Goal: Transaction & Acquisition: Obtain resource

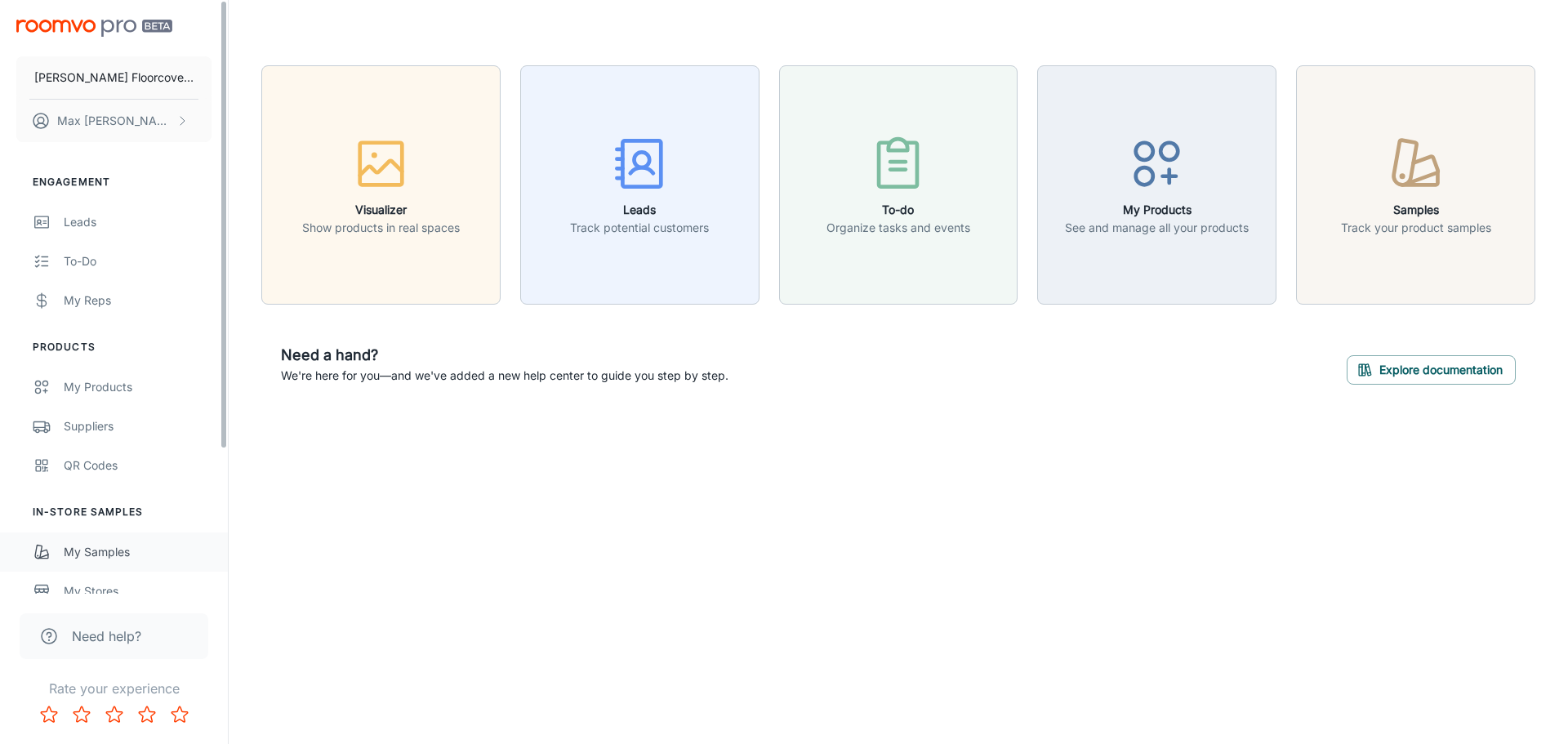
click at [126, 556] on div "My Samples" at bounding box center [138, 552] width 148 height 18
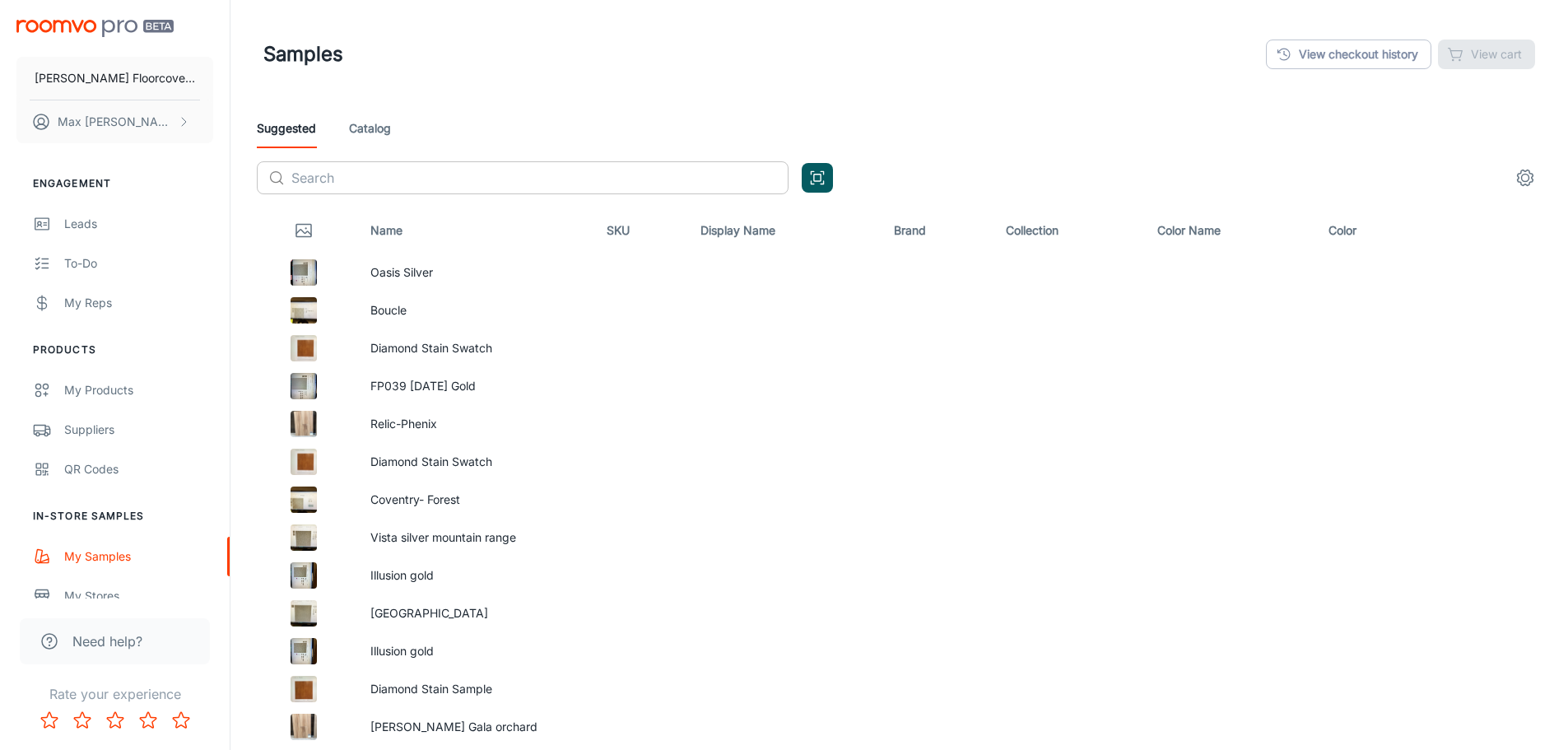
click at [386, 177] on input "text" at bounding box center [540, 178] width 497 height 33
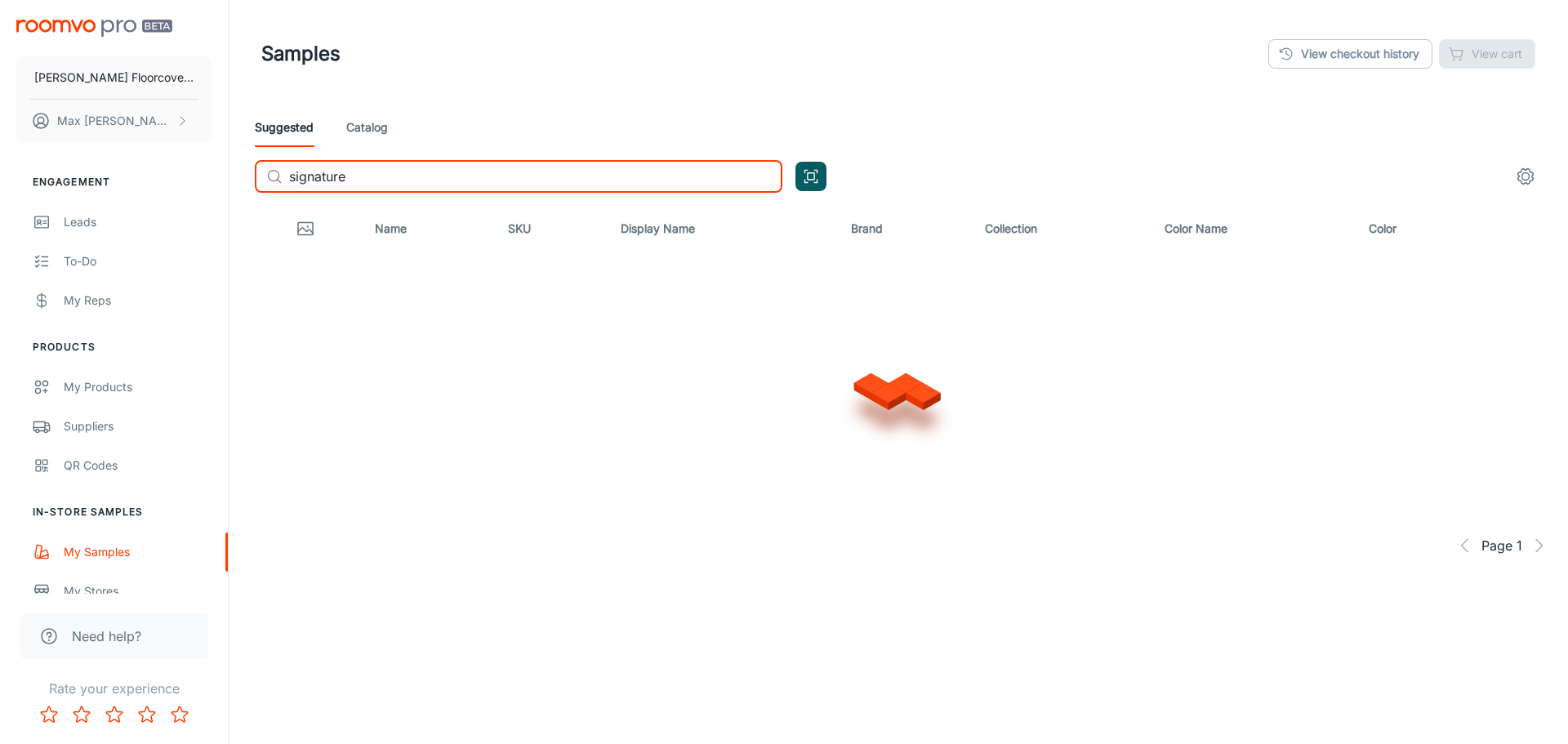
type input "signature"
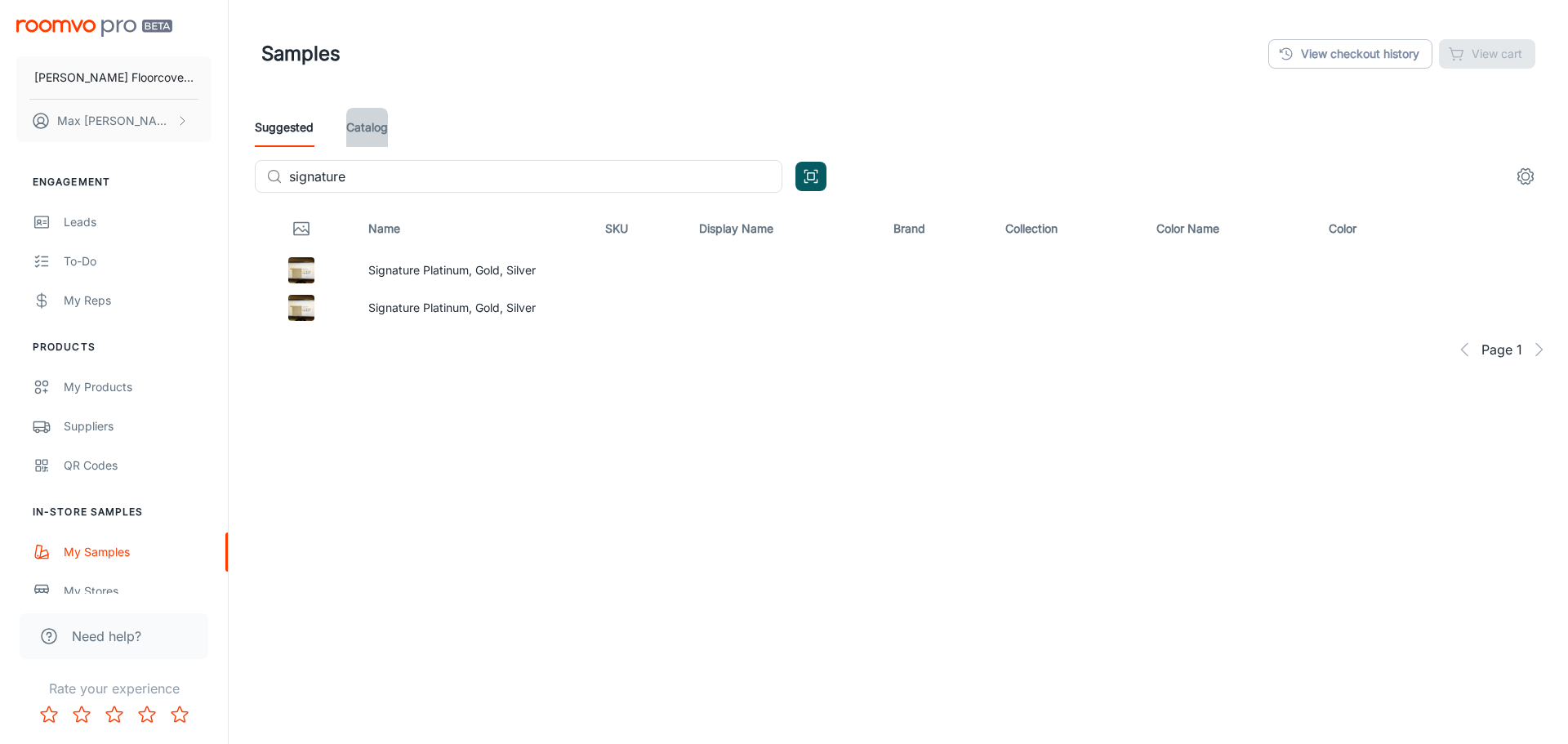
click at [349, 125] on link "Catalog" at bounding box center [367, 128] width 41 height 39
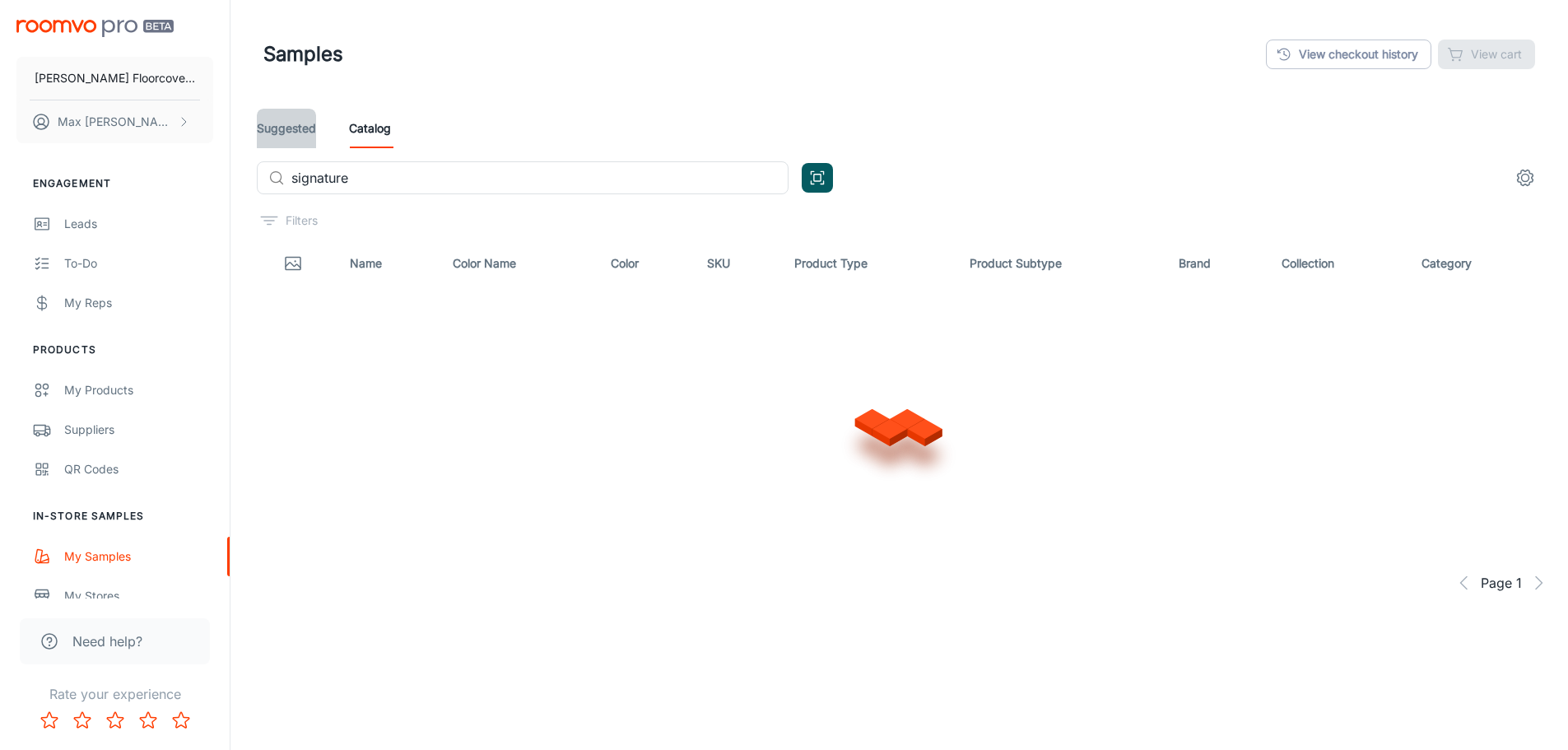
click at [305, 136] on link "Suggested" at bounding box center [286, 129] width 60 height 40
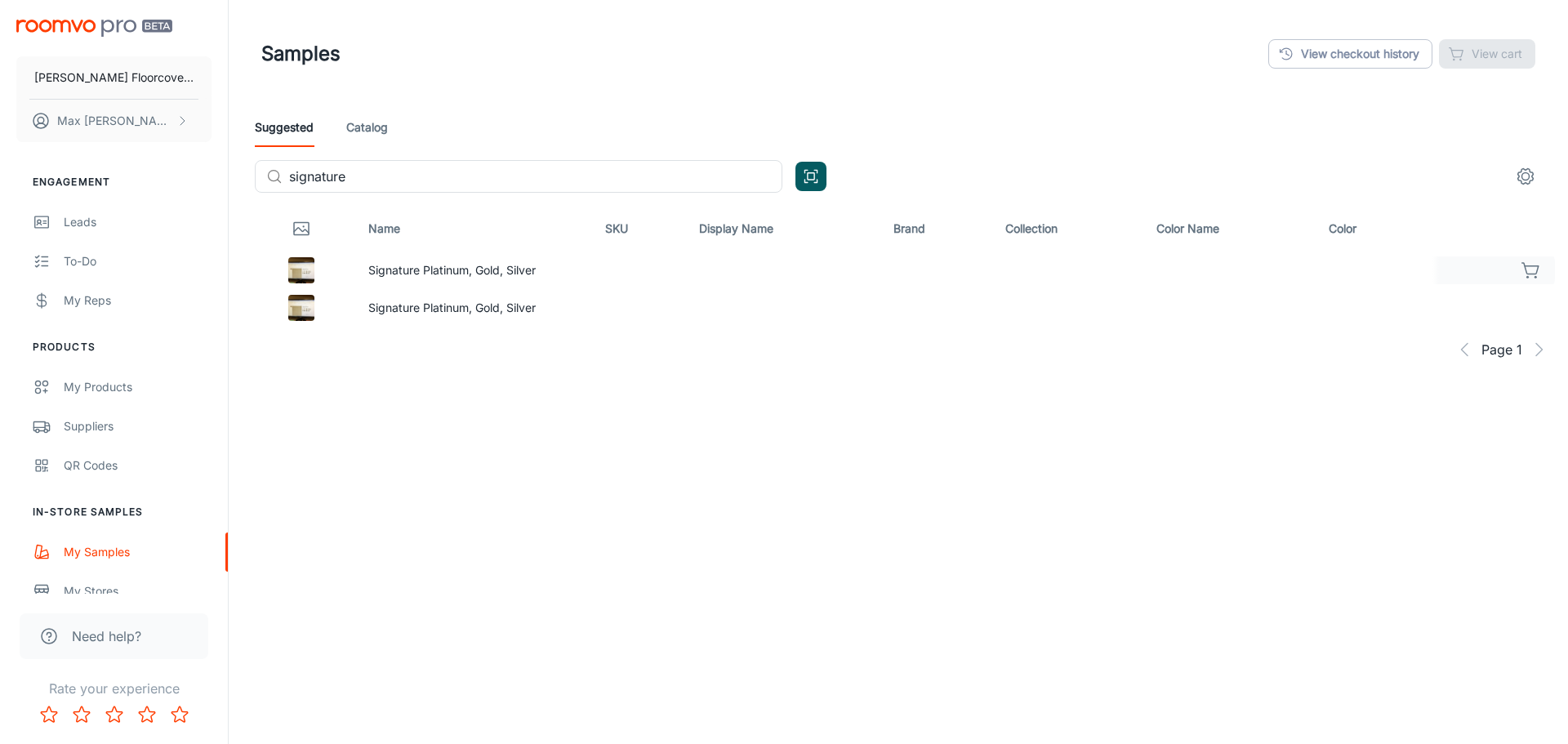
click at [458, 269] on td "Signature Platinum, Gold, Silver" at bounding box center [474, 270] width 237 height 38
click at [328, 267] on div at bounding box center [302, 270] width 81 height 26
click at [1530, 272] on icon "button" at bounding box center [1530, 270] width 20 height 20
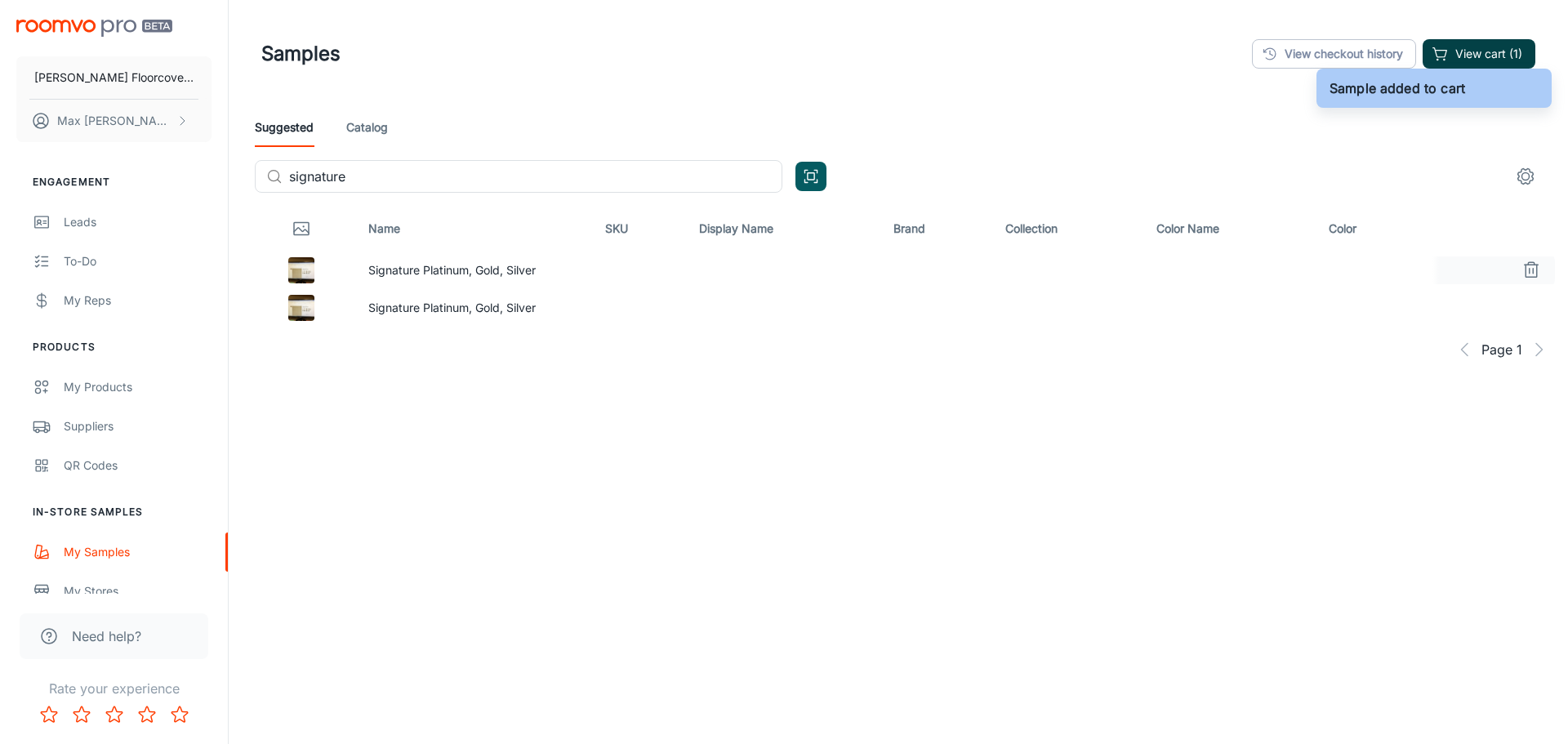
click at [1471, 51] on button "View cart (1)" at bounding box center [1479, 53] width 113 height 29
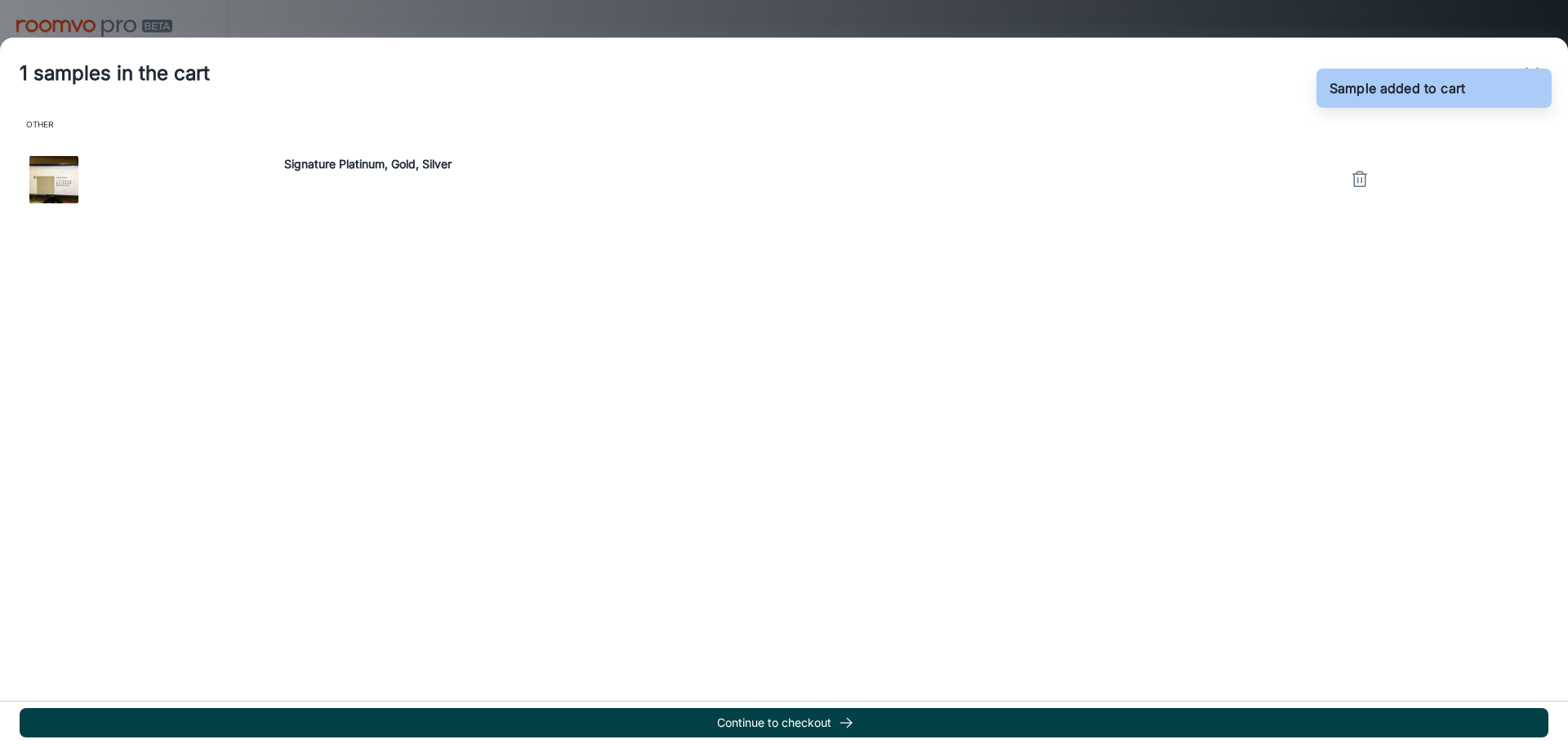
click at [796, 726] on button "Continue to checkout" at bounding box center [784, 722] width 1529 height 29
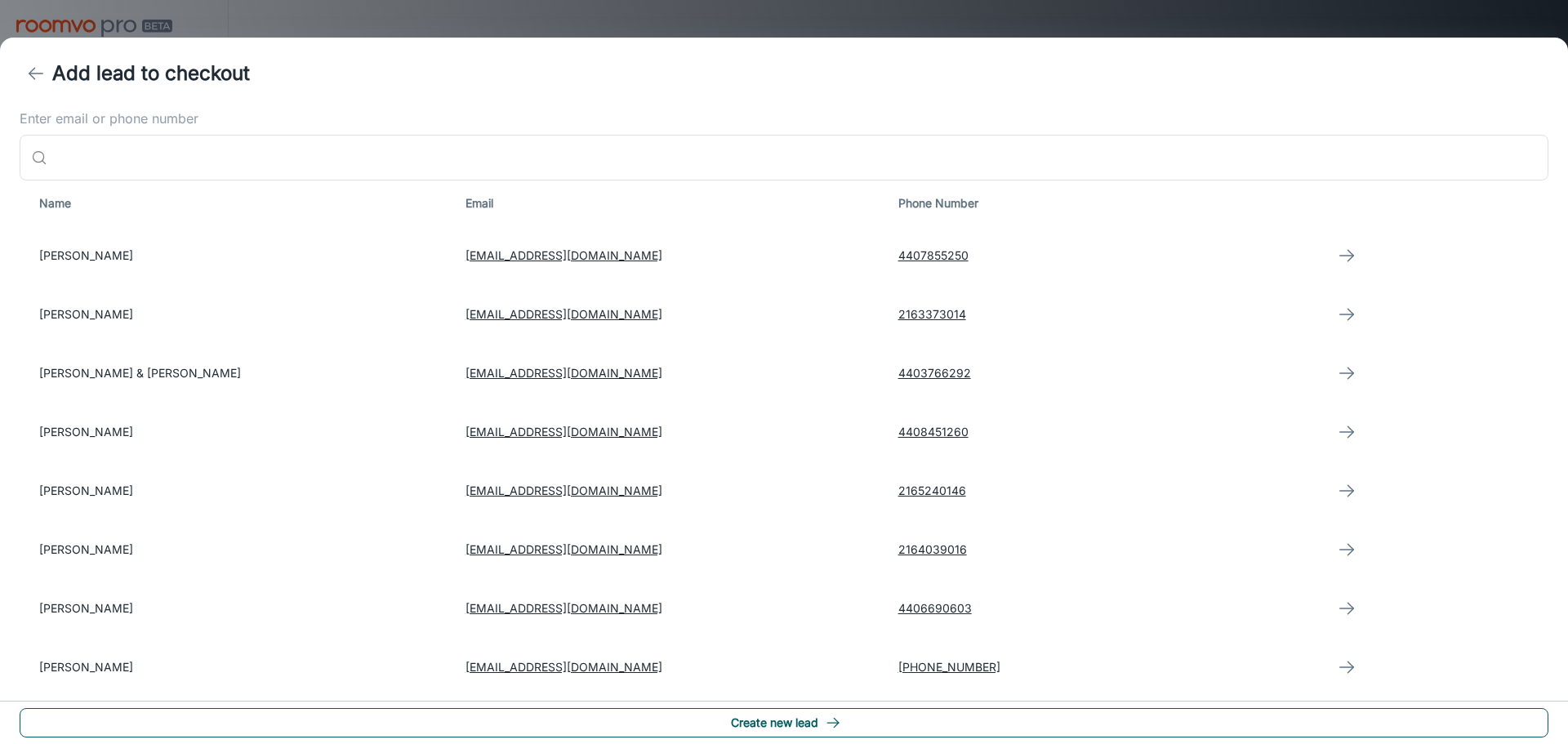
click at [824, 730] on button "Create new lead" at bounding box center [784, 722] width 1529 height 29
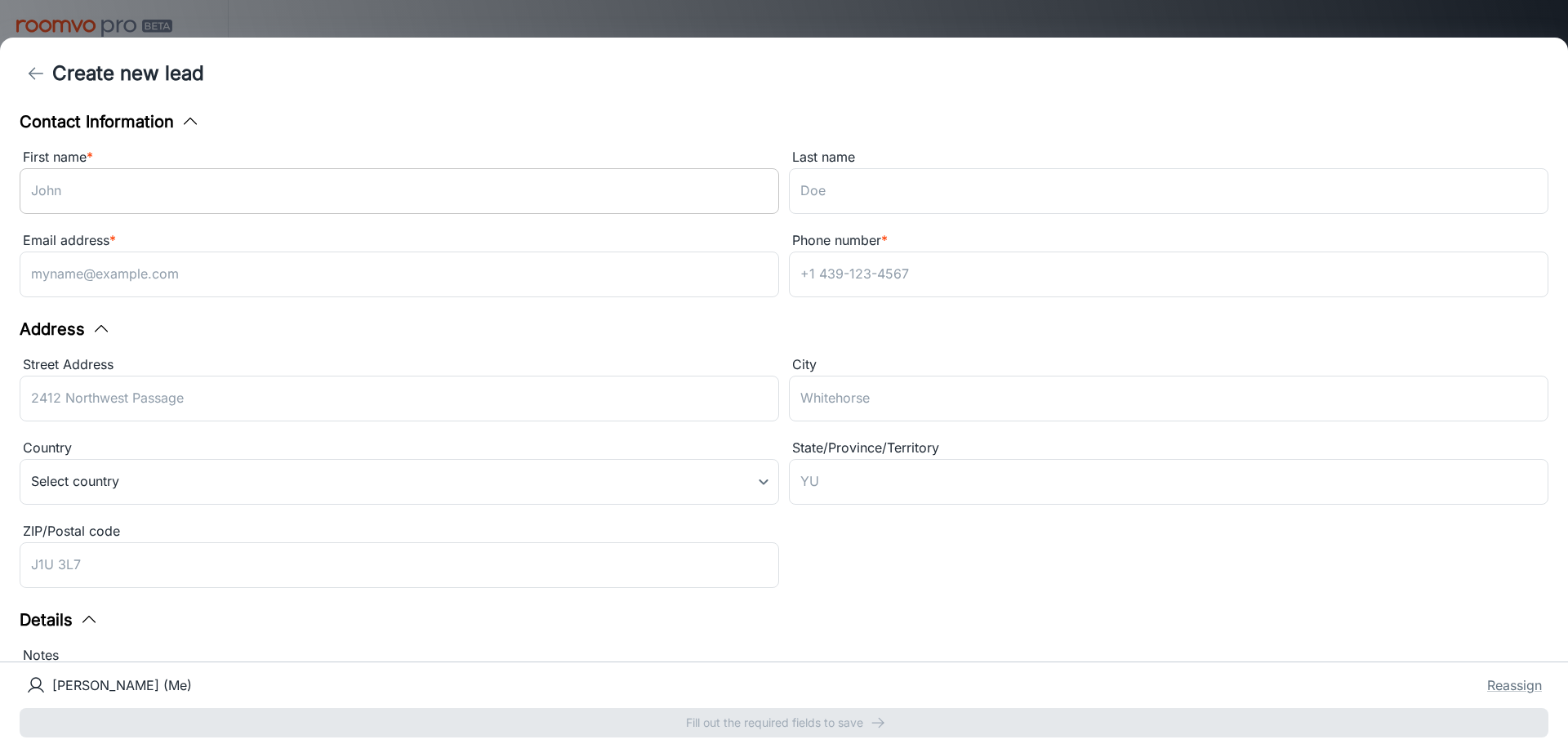
click at [213, 190] on input "First name *" at bounding box center [400, 190] width 760 height 46
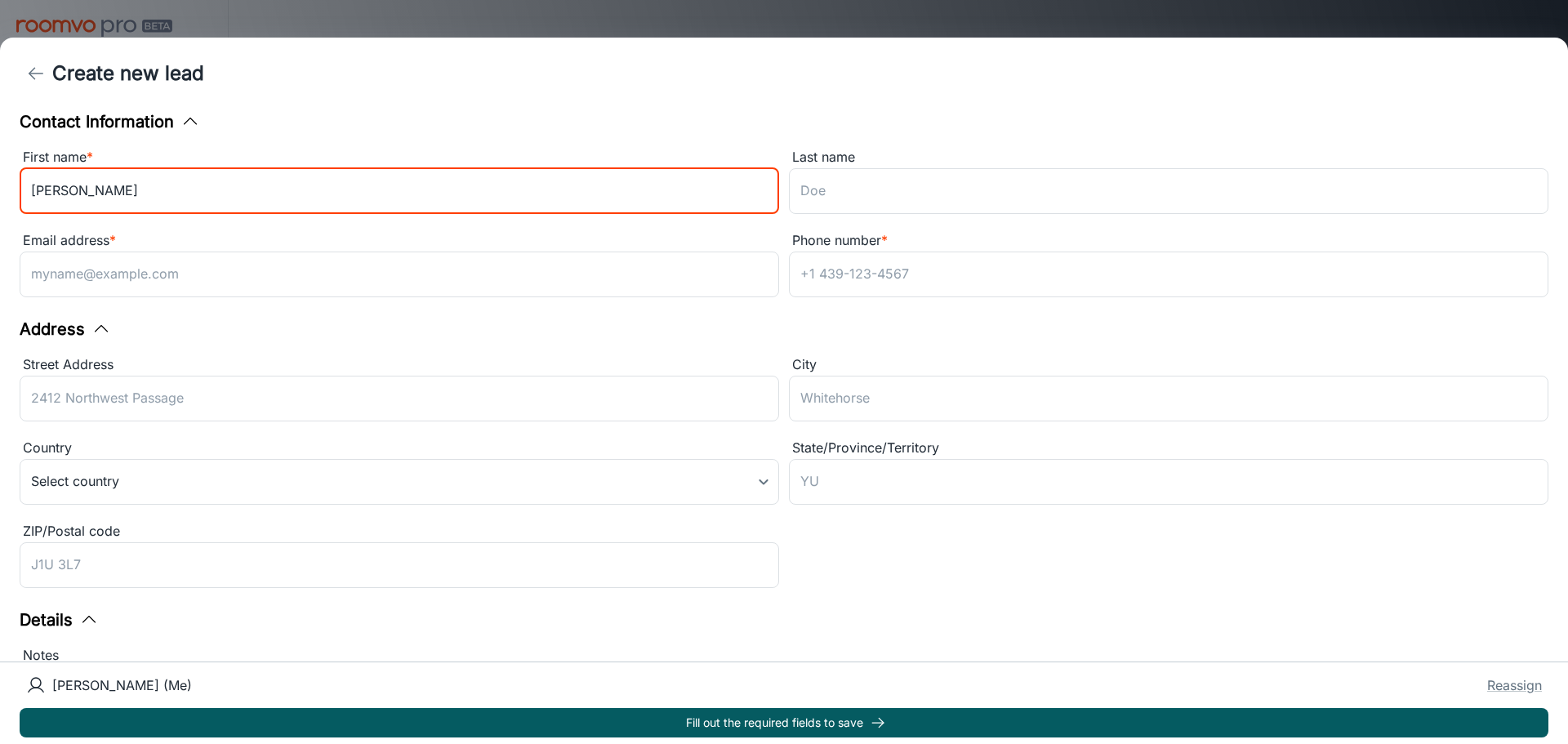
type input "[PERSON_NAME]"
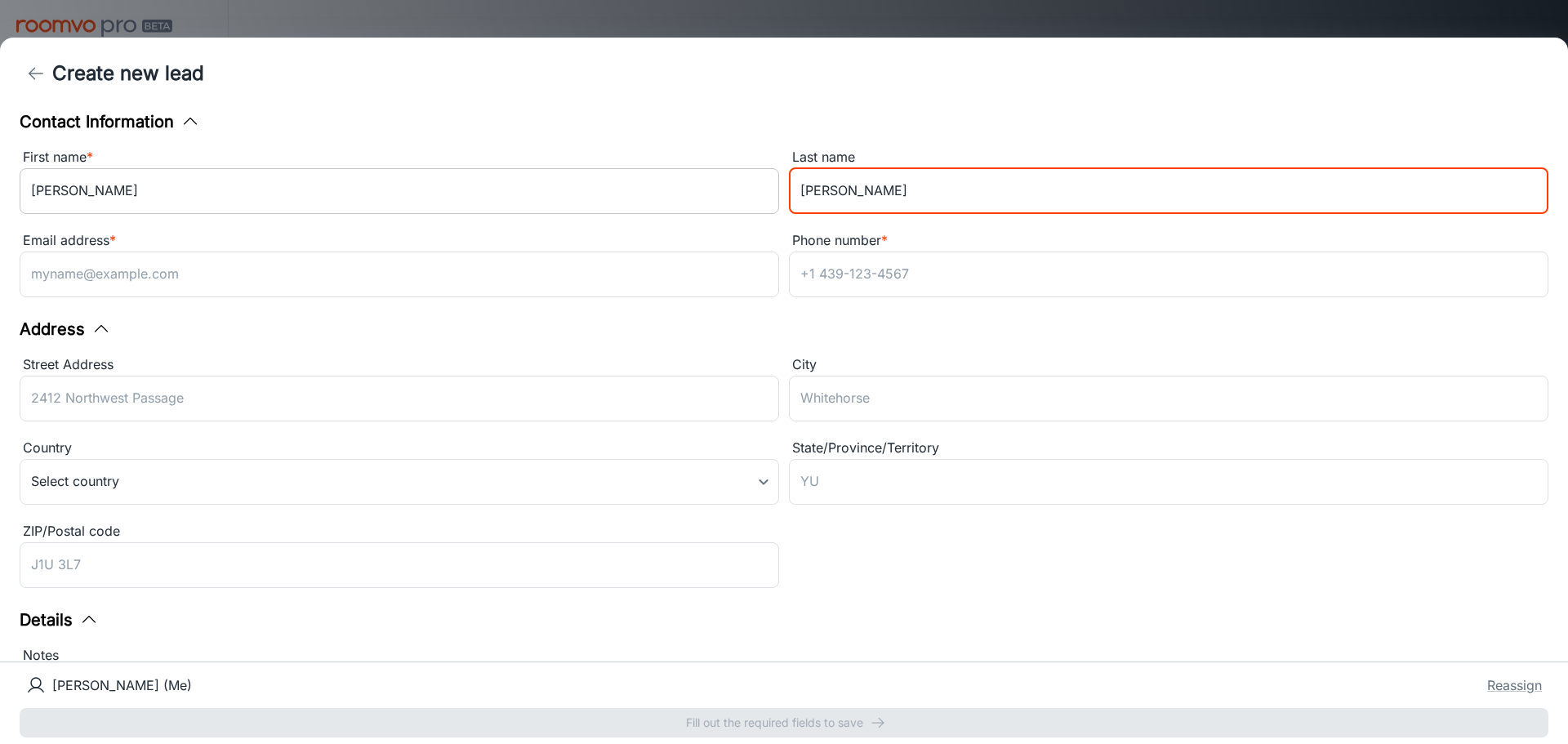
type input "[PERSON_NAME]"
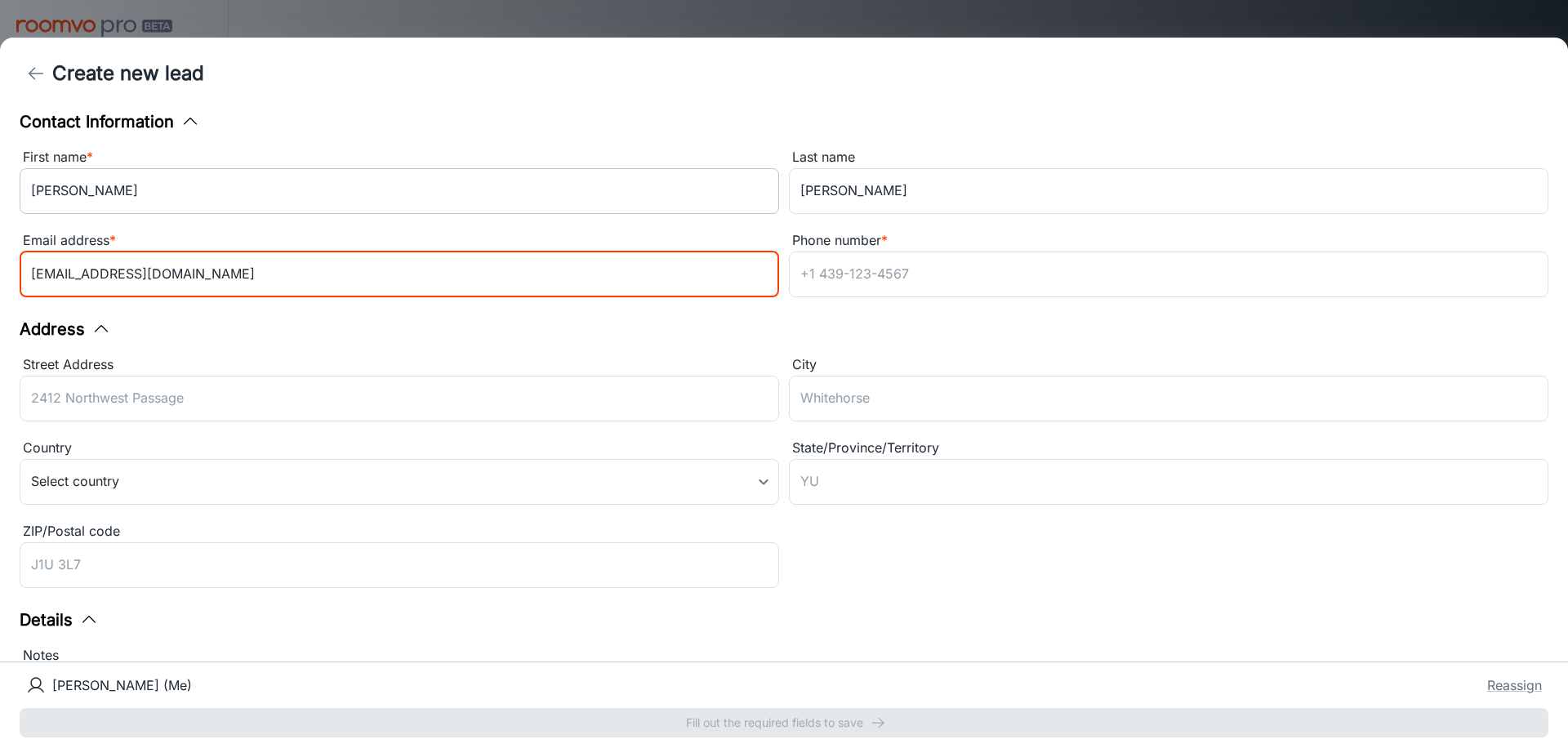
type input "[EMAIL_ADDRESS][DOMAIN_NAME]"
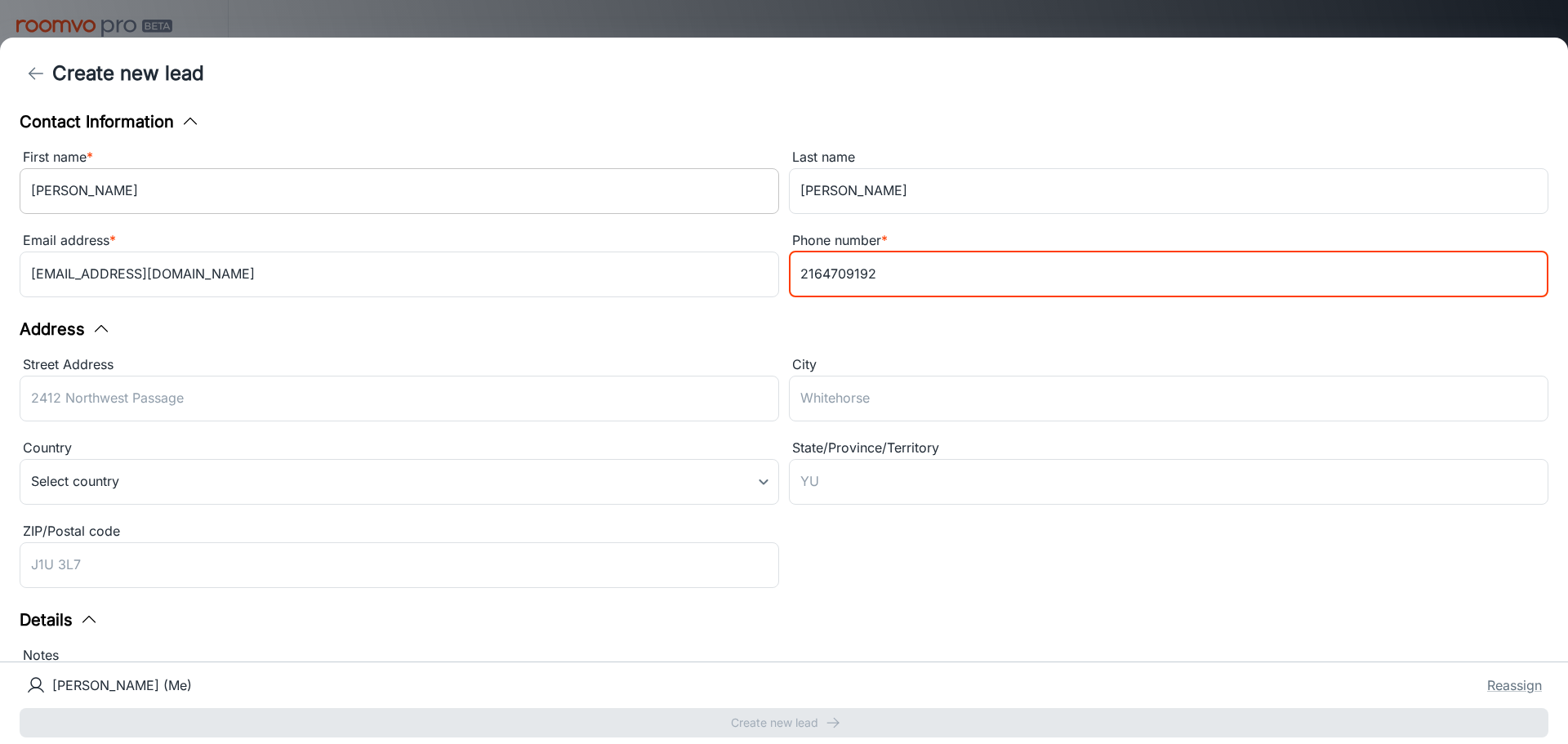
type input "2164709192"
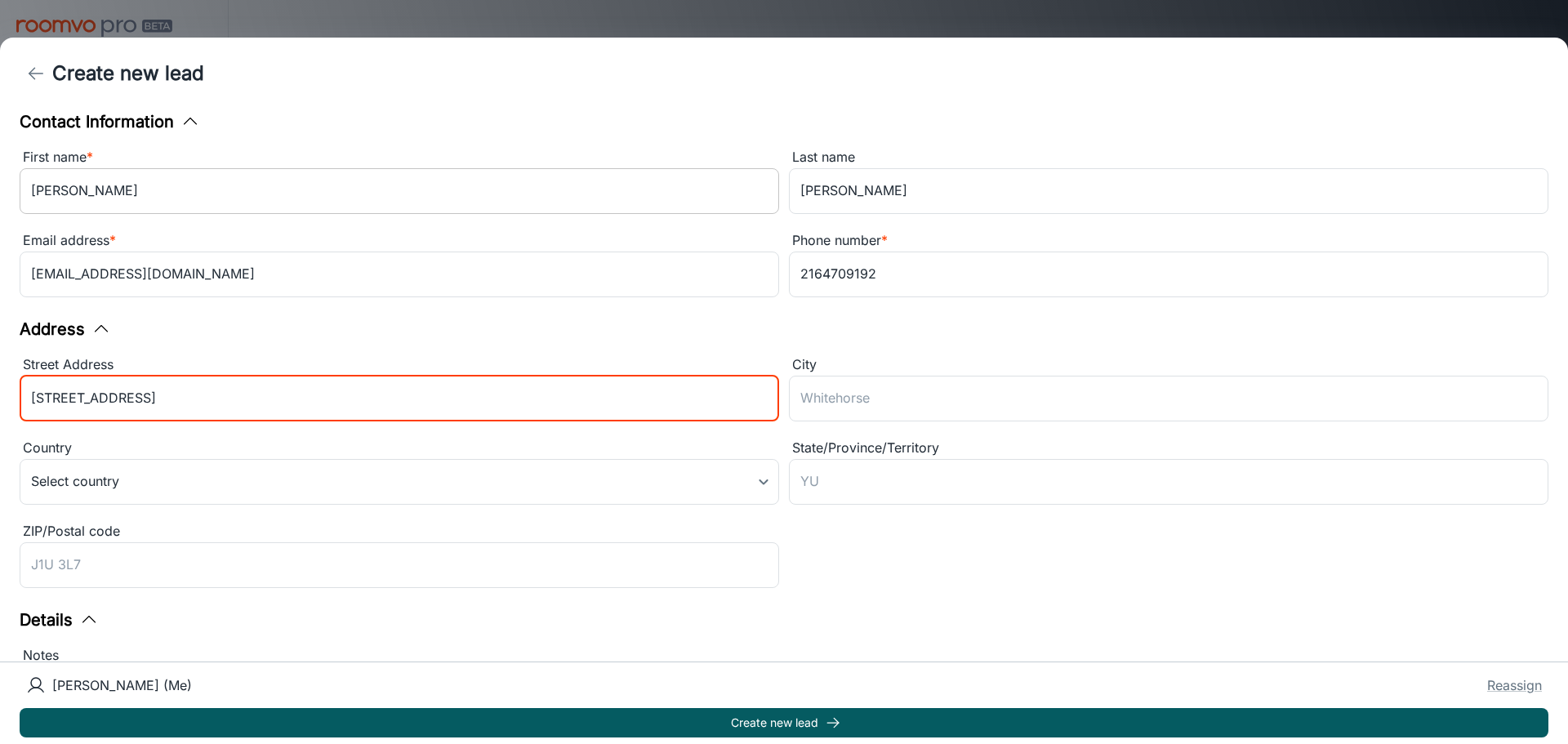
type input "[STREET_ADDRESS]"
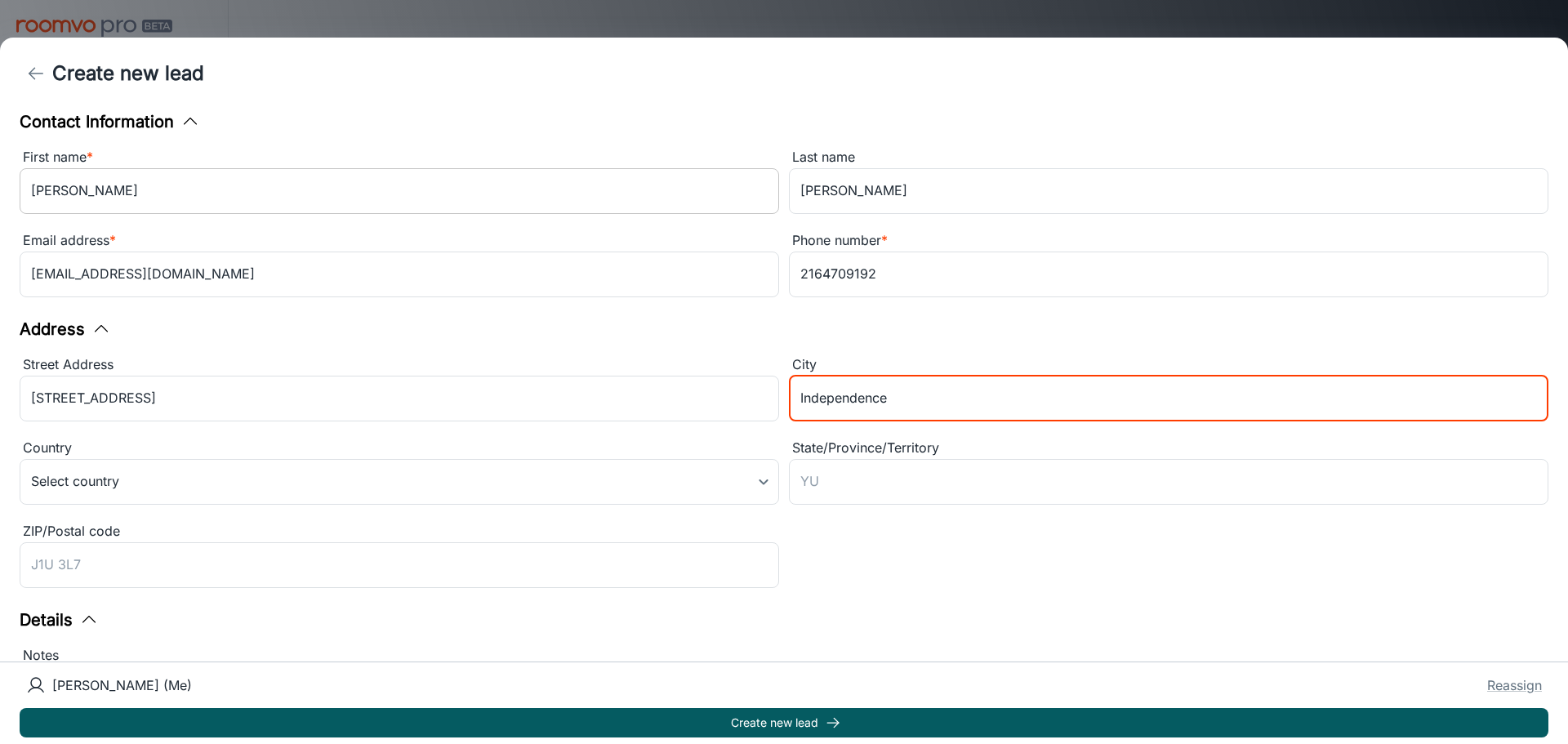
type input "Independence"
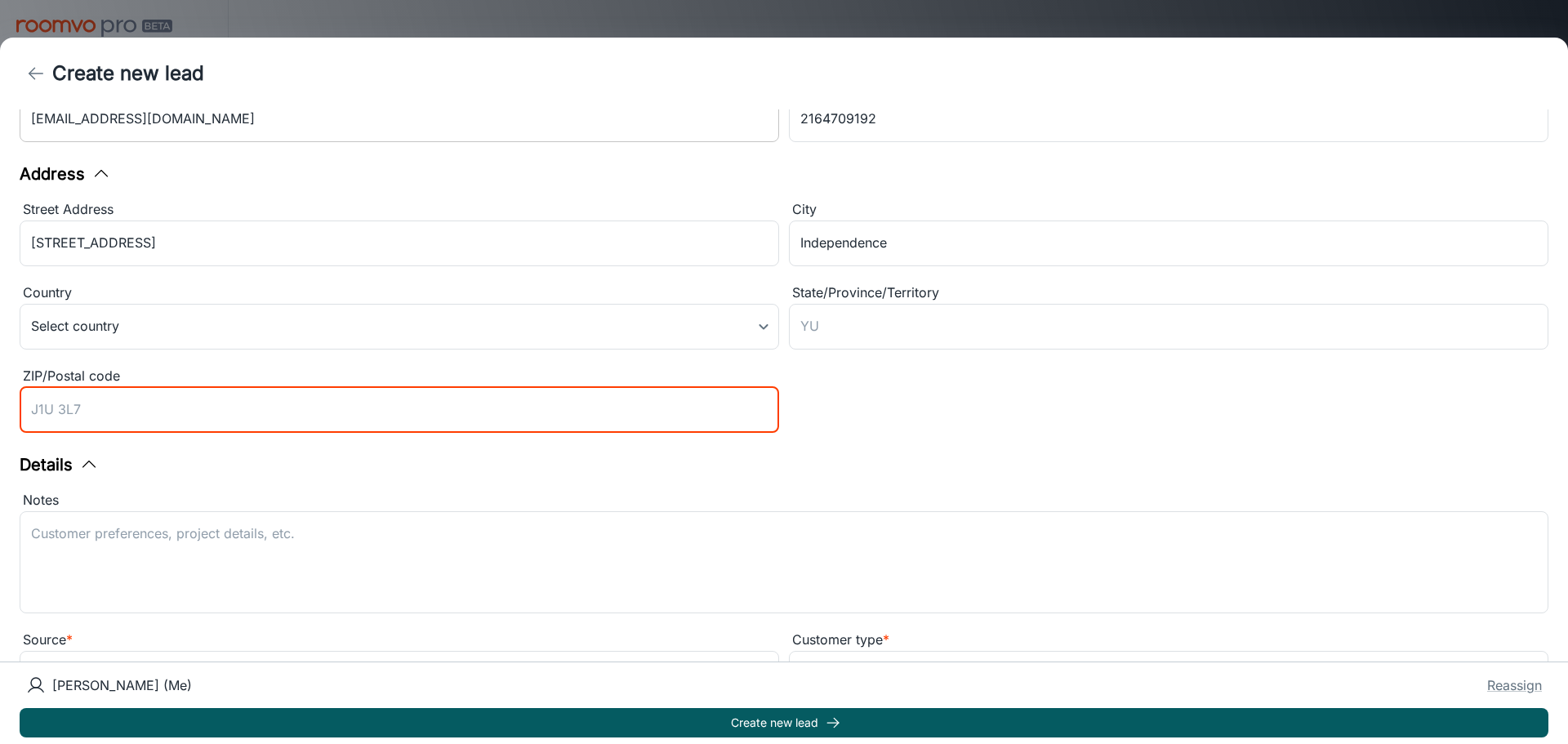
scroll to position [210, 0]
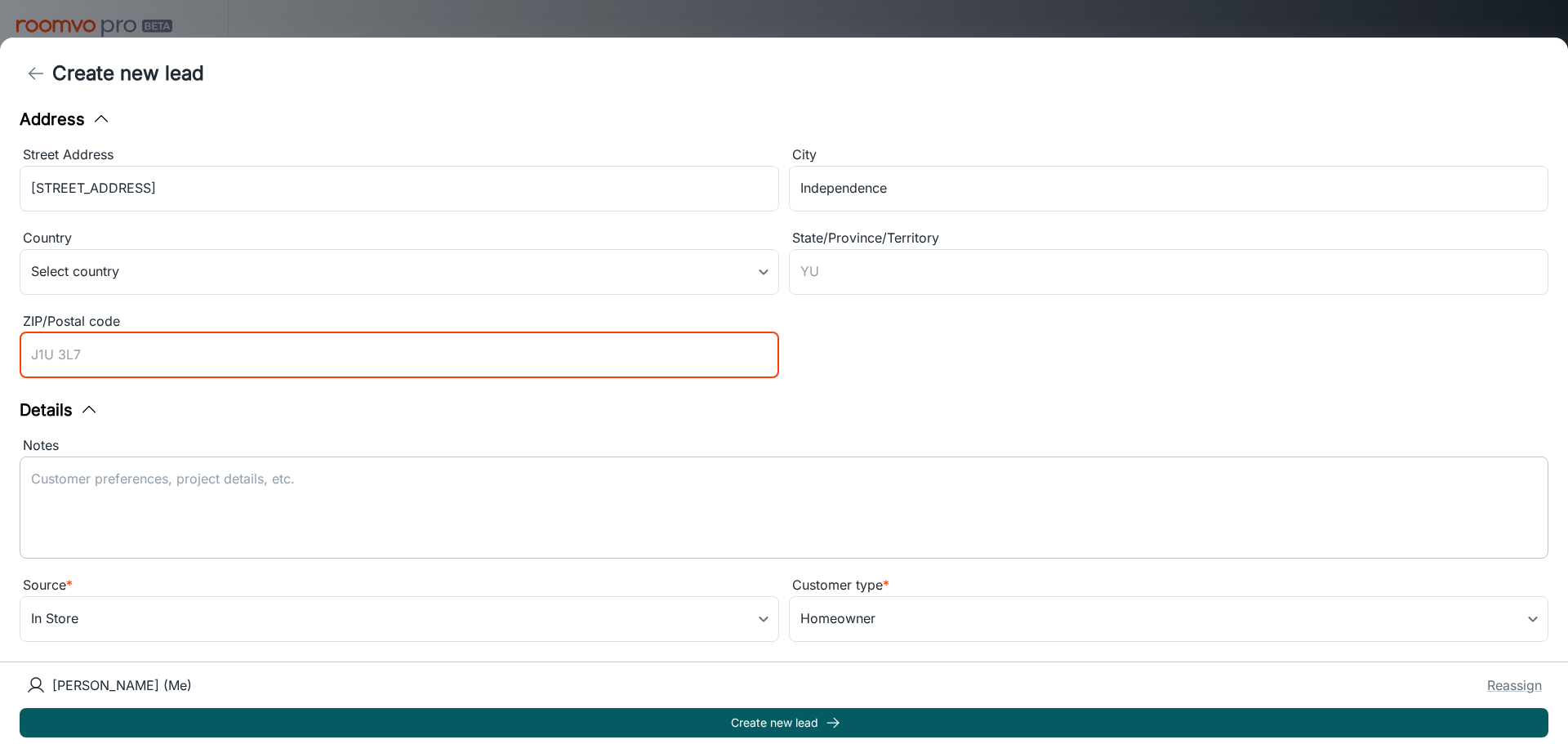
click at [163, 477] on textarea "Notes" at bounding box center [784, 508] width 1506 height 75
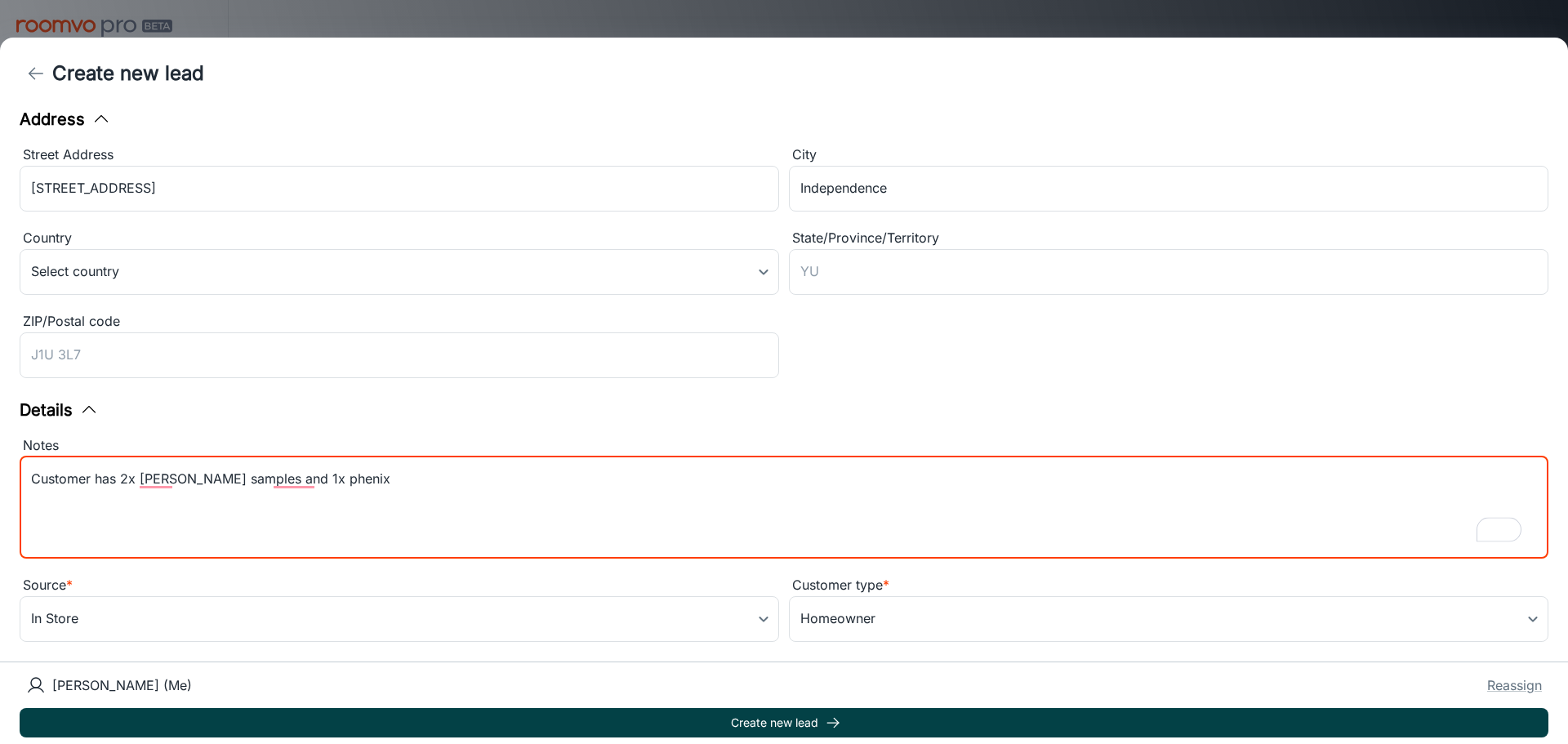
type textarea "Customer has 2x [PERSON_NAME] samples and 1x phenix"
click at [697, 713] on button "Create new lead" at bounding box center [784, 722] width 1529 height 29
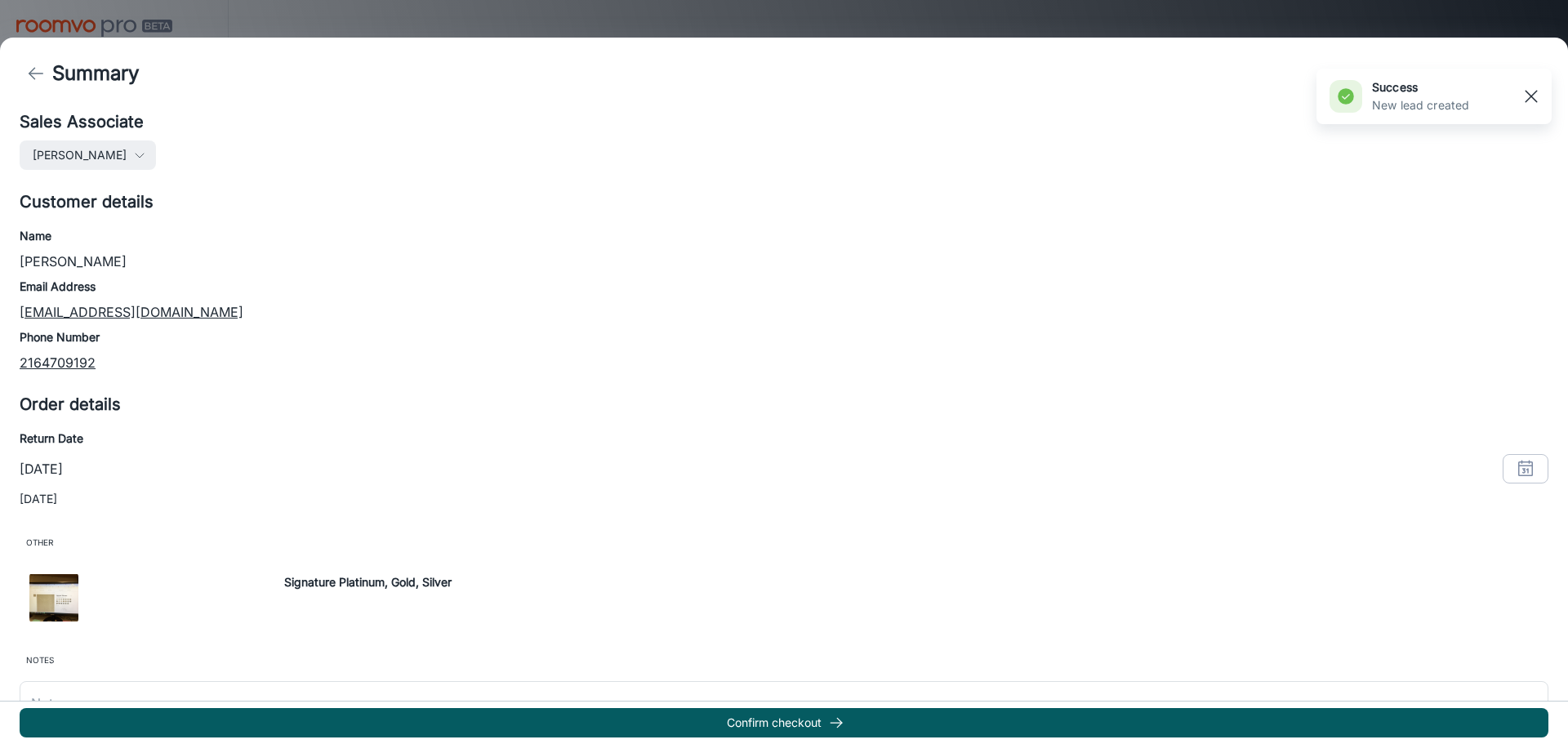
click at [1528, 93] on line "button" at bounding box center [1531, 97] width 11 height 11
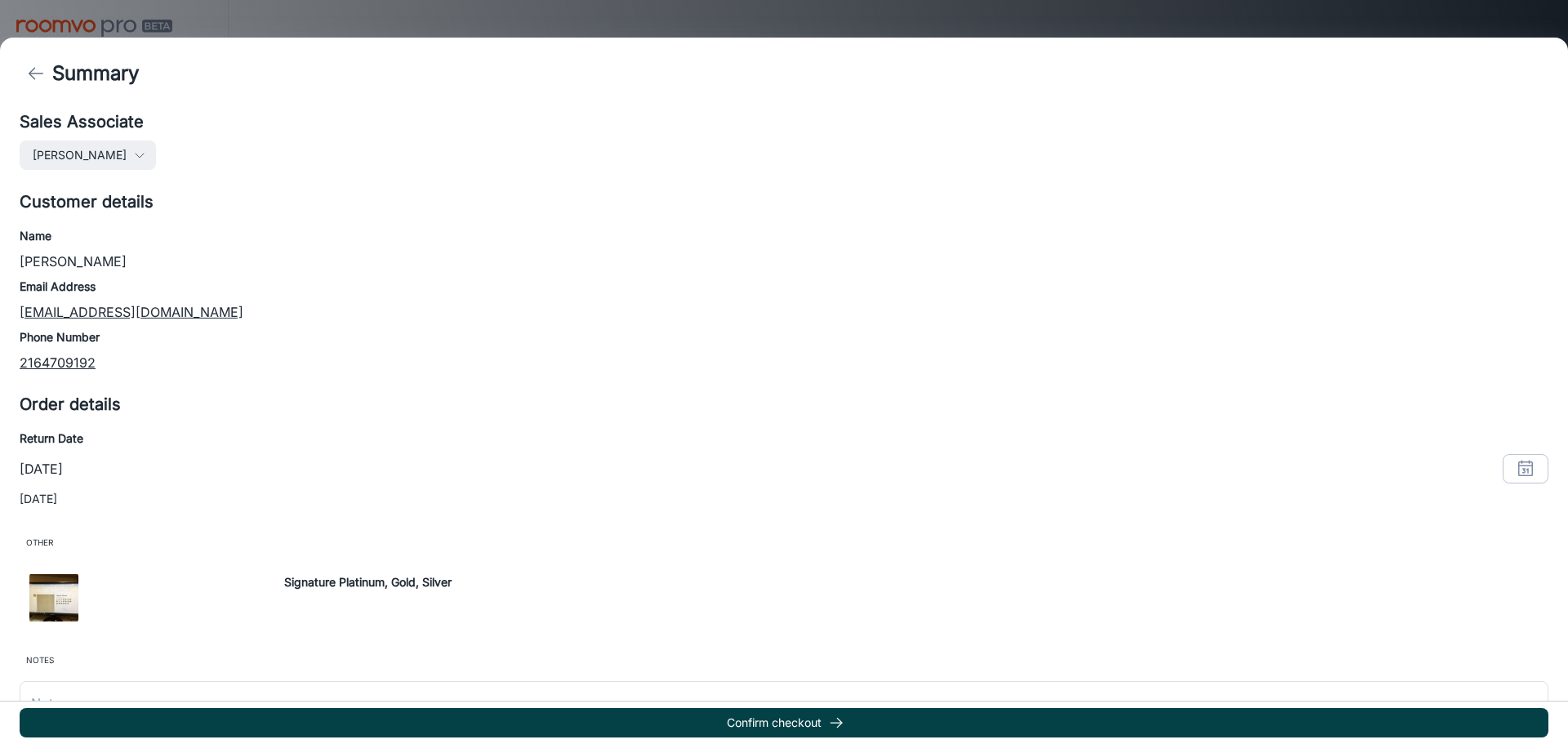
click at [845, 716] on icon "button" at bounding box center [836, 722] width 16 height 16
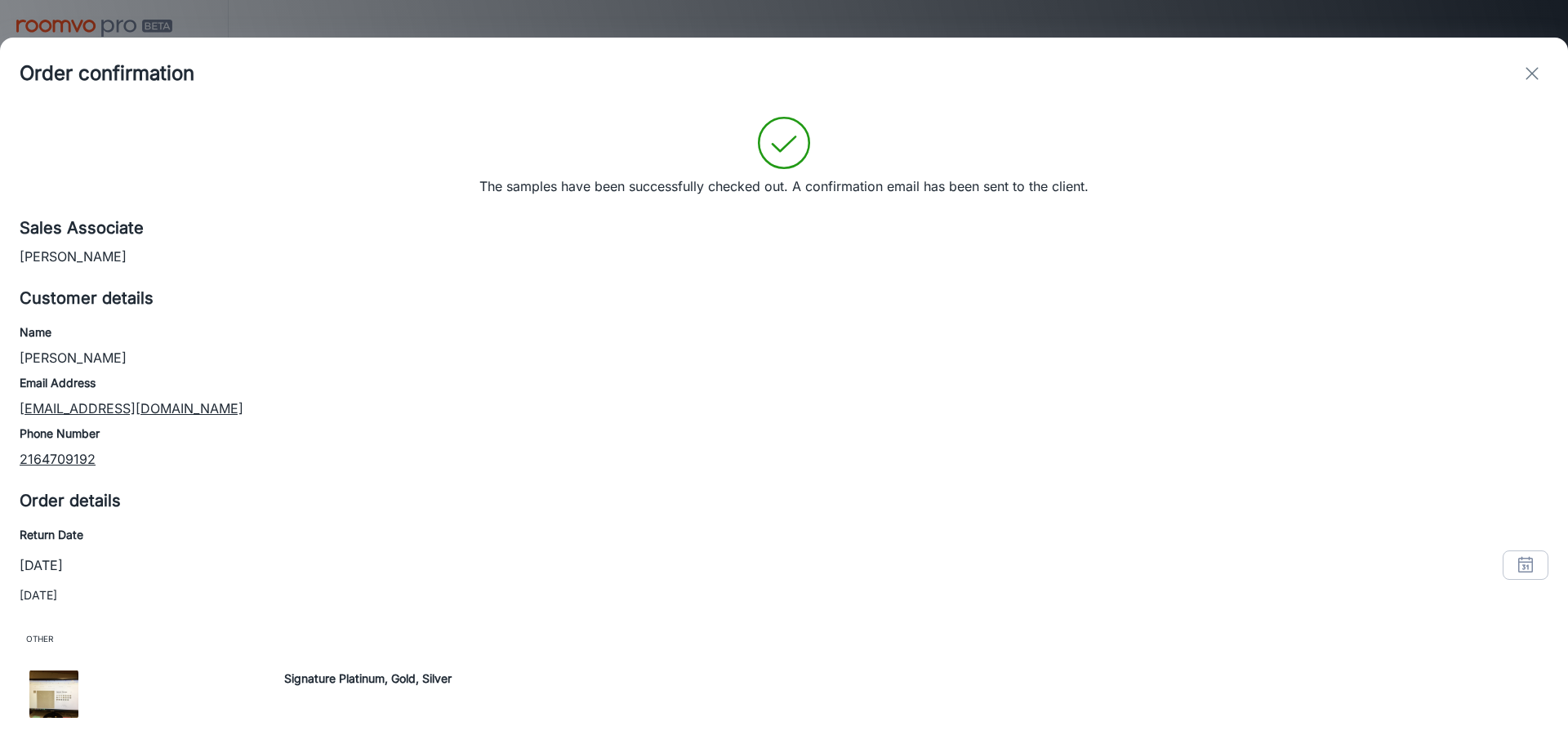
click at [746, 23] on div at bounding box center [784, 372] width 1568 height 744
